Goal: Information Seeking & Learning: Learn about a topic

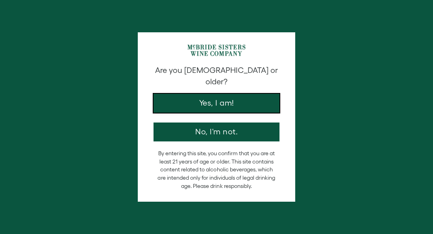
click at [238, 94] on button "Yes, I am!" at bounding box center [217, 103] width 126 height 19
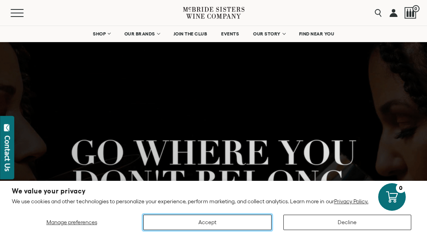
click at [254, 219] on button "Accept" at bounding box center [207, 222] width 128 height 15
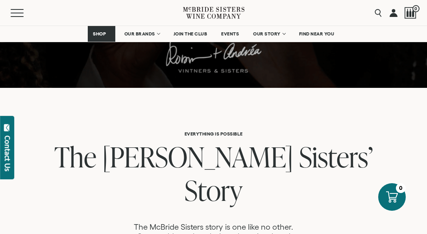
scroll to position [354, 0]
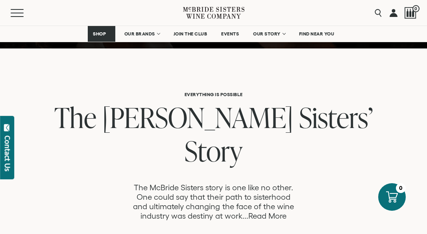
click at [266, 211] on link "Read More" at bounding box center [267, 215] width 38 height 9
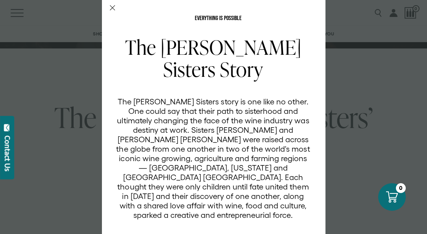
scroll to position [0, 0]
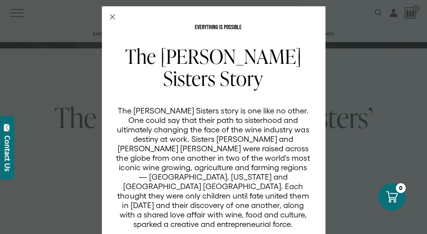
click at [130, 51] on h2 "The [PERSON_NAME] Sisters Story" at bounding box center [213, 67] width 194 height 44
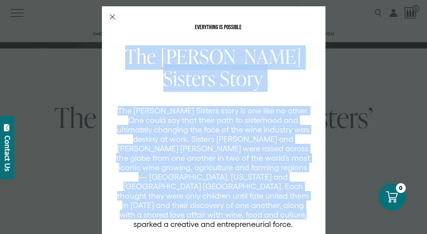
scroll to position [56, 0]
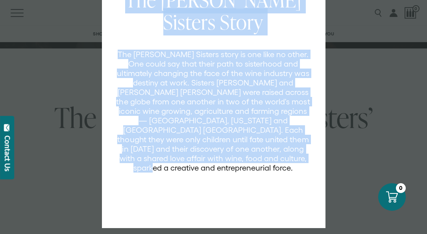
drag, startPoint x: 131, startPoint y: 50, endPoint x: 258, endPoint y: 156, distance: 165.5
click at [258, 156] on div "The [PERSON_NAME] Sisters Story The [PERSON_NAME] Sisters story is one like no …" at bounding box center [218, 103] width 204 height 228
copy div "The [PERSON_NAME] Sisters Story The [PERSON_NAME] Sisters story is one like no …"
click at [329, 164] on div "EVERYTHING IS POSSIBLE The [PERSON_NAME] Sisters Story The [PERSON_NAME] Sister…" at bounding box center [213, 117] width 427 height 234
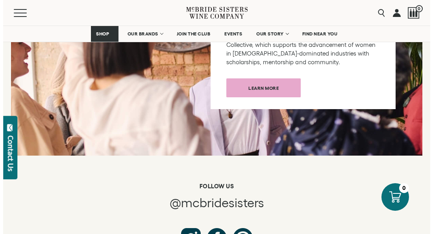
scroll to position [4094, 0]
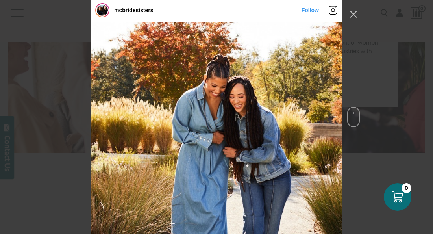
scroll to position [1086, 0]
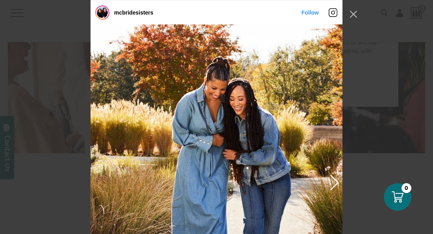
drag, startPoint x: 225, startPoint y: 104, endPoint x: 193, endPoint y: 120, distance: 35.9
click at [193, 120] on div "Instagram Feed popup" at bounding box center [217, 181] width 252 height 315
